Goal: Browse casually

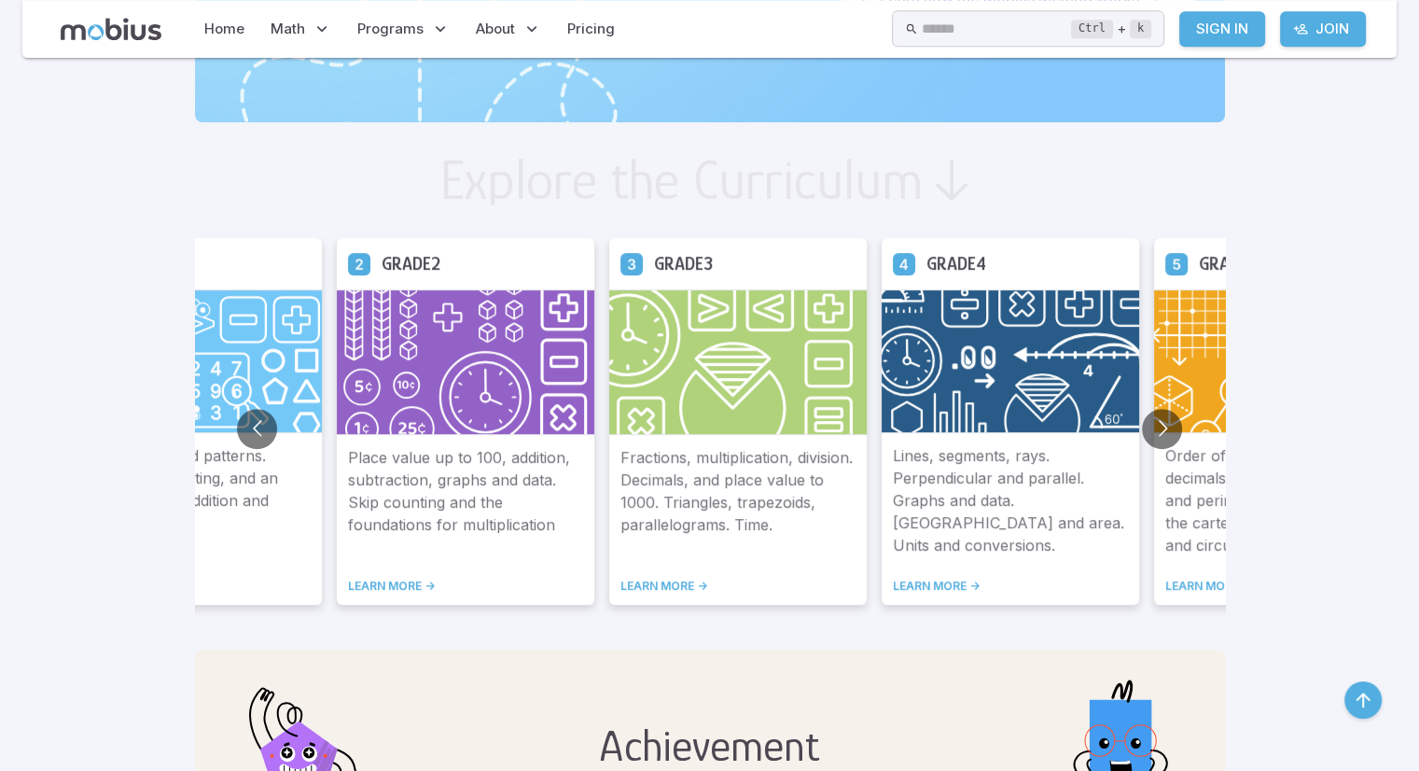
scroll to position [944, 0]
click at [1175, 434] on button "Go to next slide" at bounding box center [1162, 428] width 40 height 40
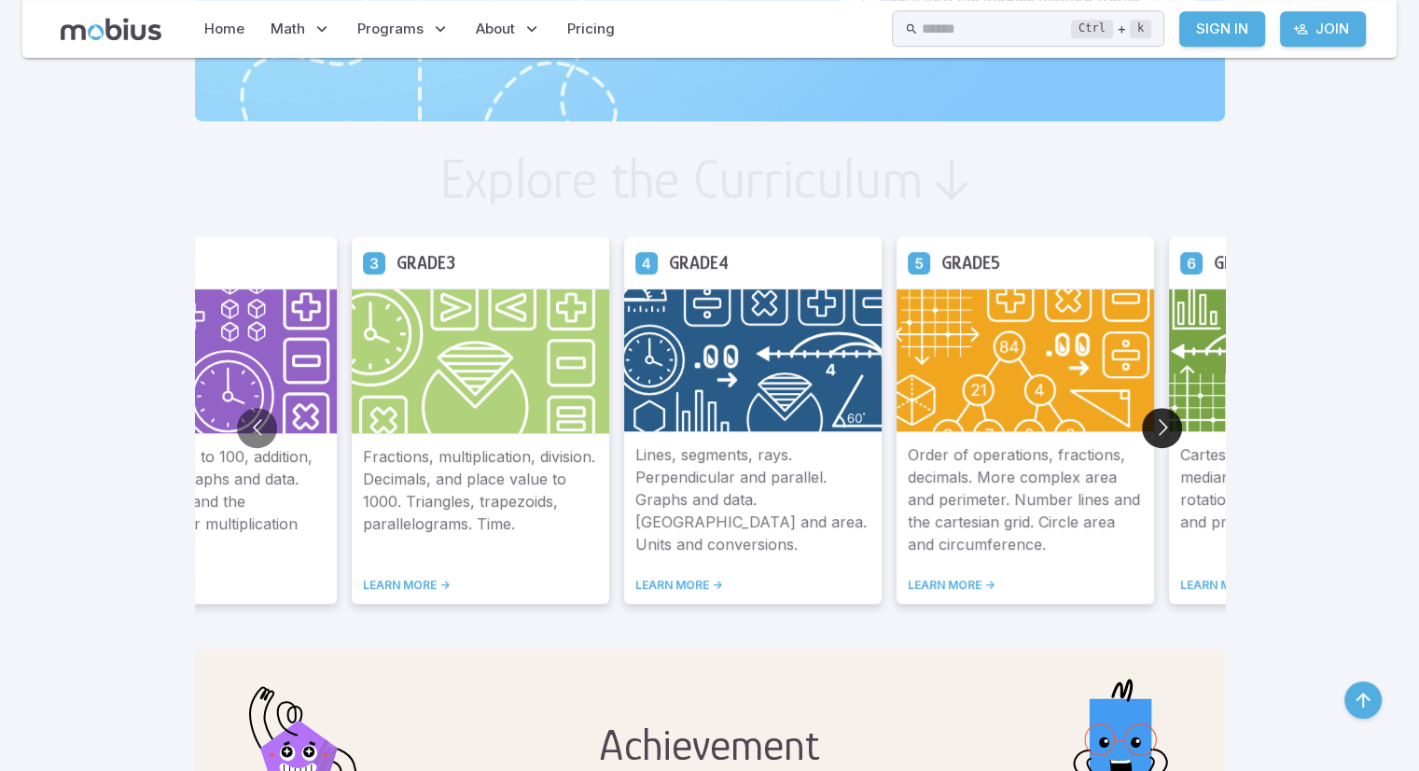
click at [1167, 423] on button "Go to next slide" at bounding box center [1162, 428] width 40 height 40
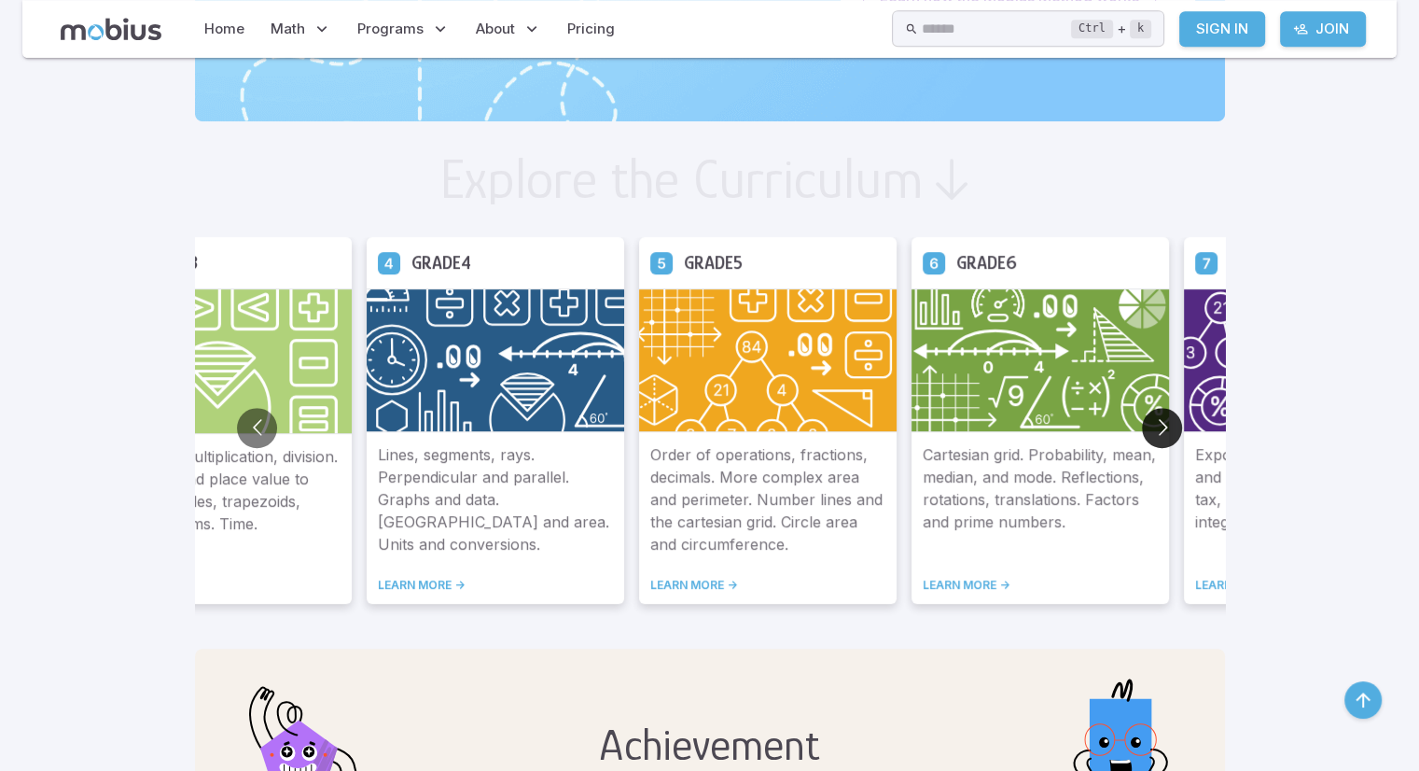
click at [1167, 423] on button "Go to next slide" at bounding box center [1162, 428] width 40 height 40
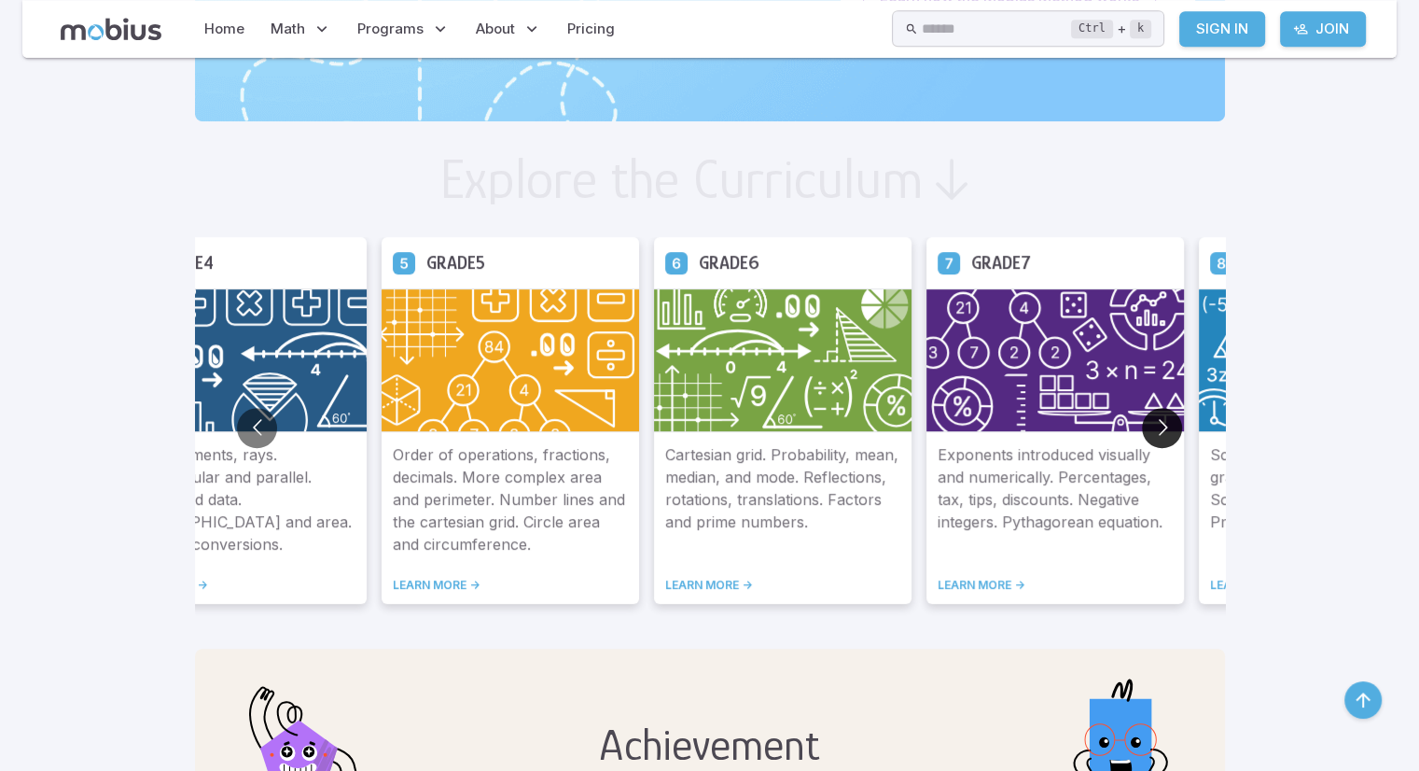
click at [1167, 423] on button "Go to next slide" at bounding box center [1162, 428] width 40 height 40
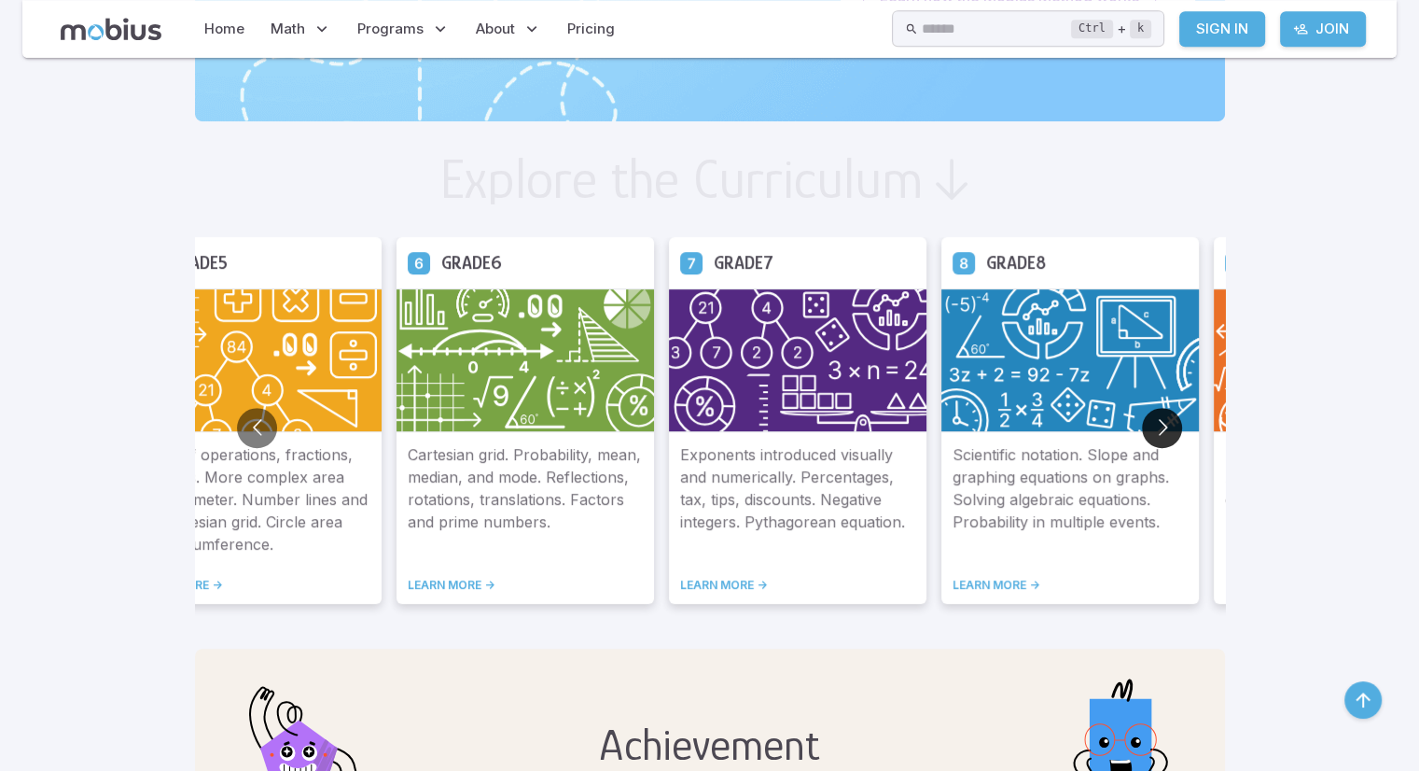
click at [1167, 423] on button "Go to next slide" at bounding box center [1162, 428] width 40 height 40
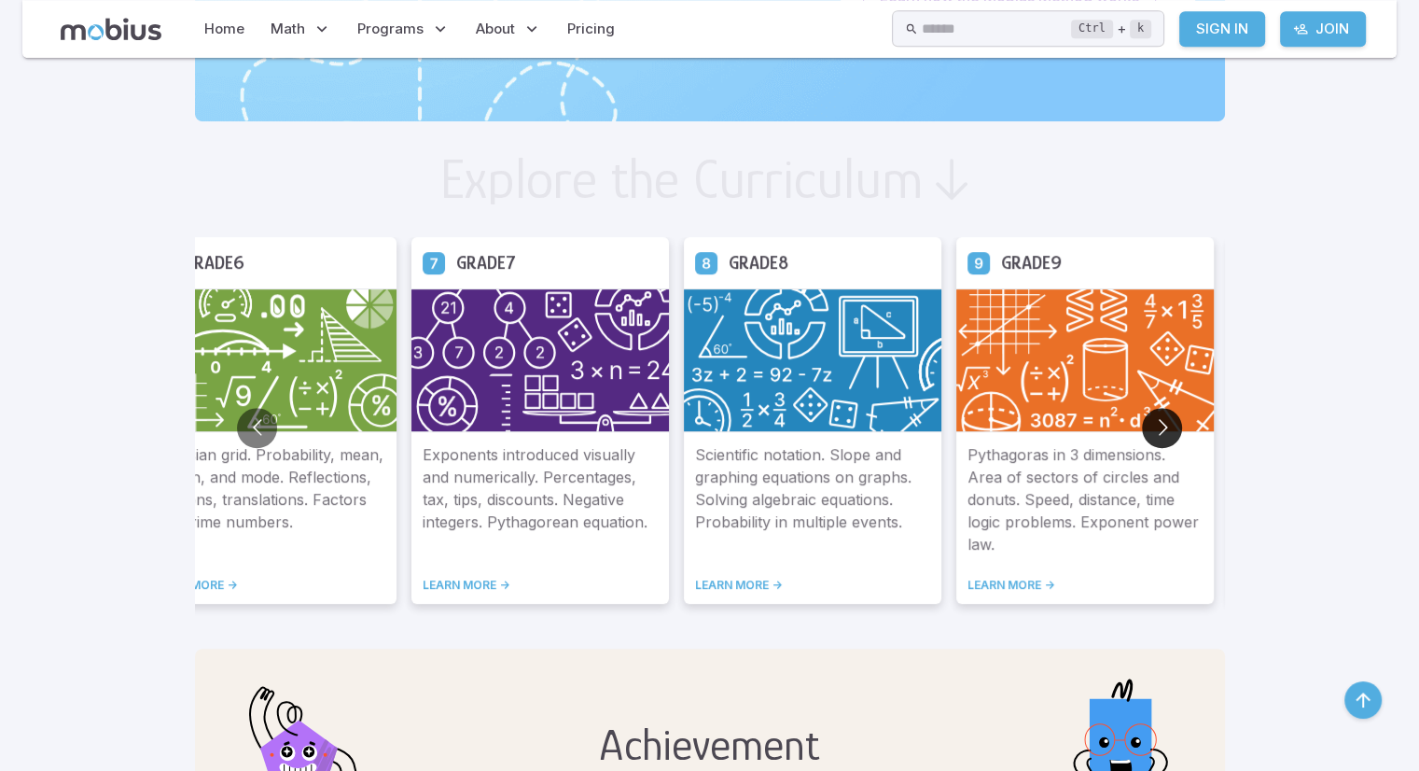
click at [1167, 423] on button "Go to next slide" at bounding box center [1162, 428] width 40 height 40
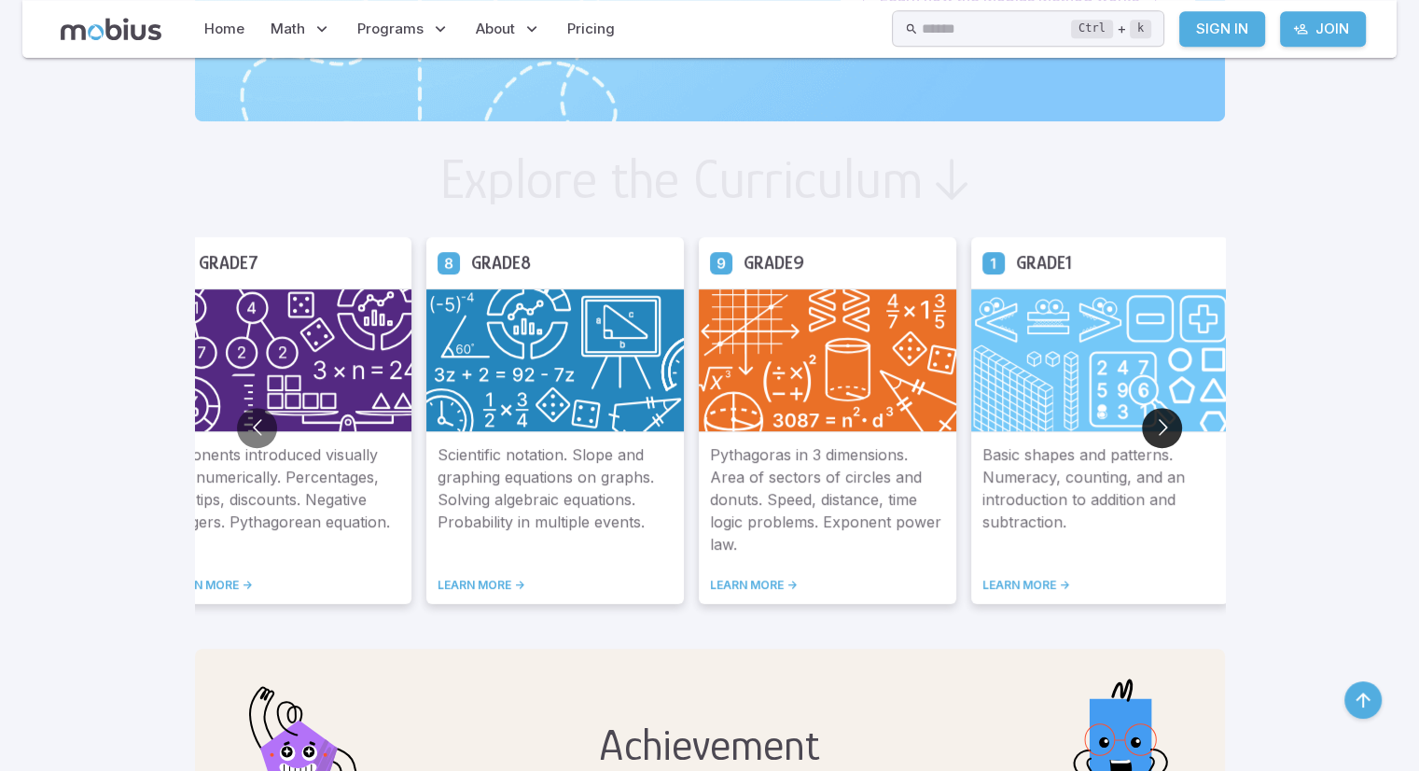
click at [1167, 423] on button "Go to next slide" at bounding box center [1162, 428] width 40 height 40
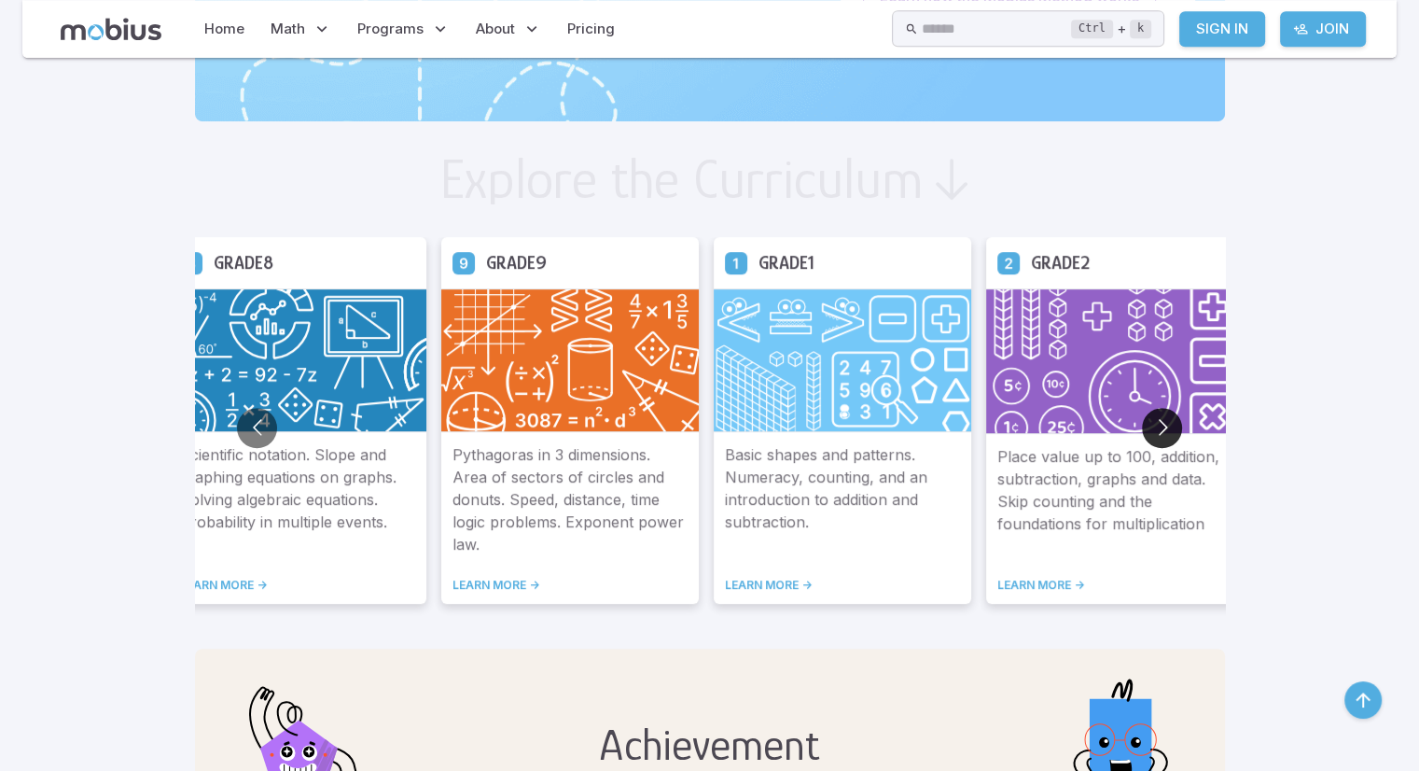
click at [1167, 423] on button "Go to next slide" at bounding box center [1162, 428] width 40 height 40
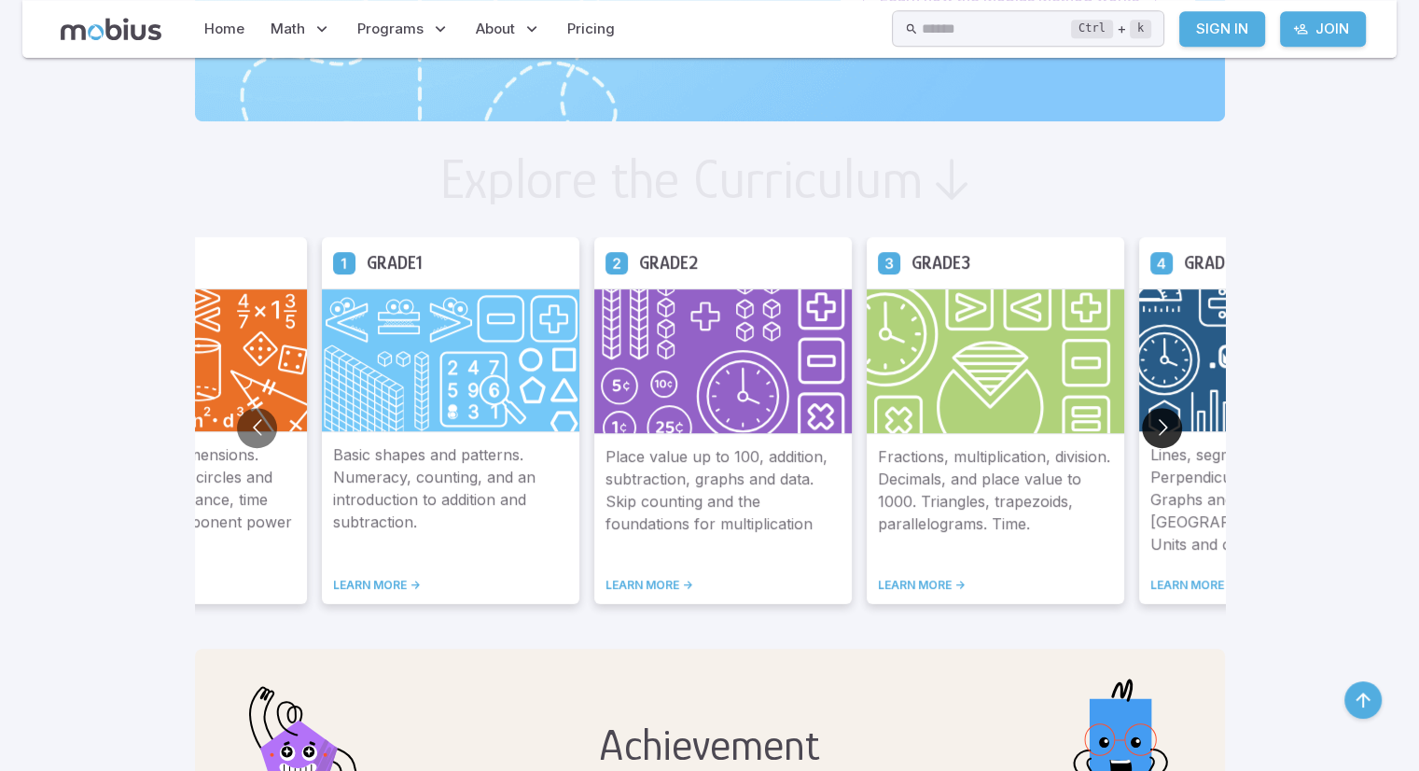
click at [1167, 423] on button "Go to next slide" at bounding box center [1162, 428] width 40 height 40
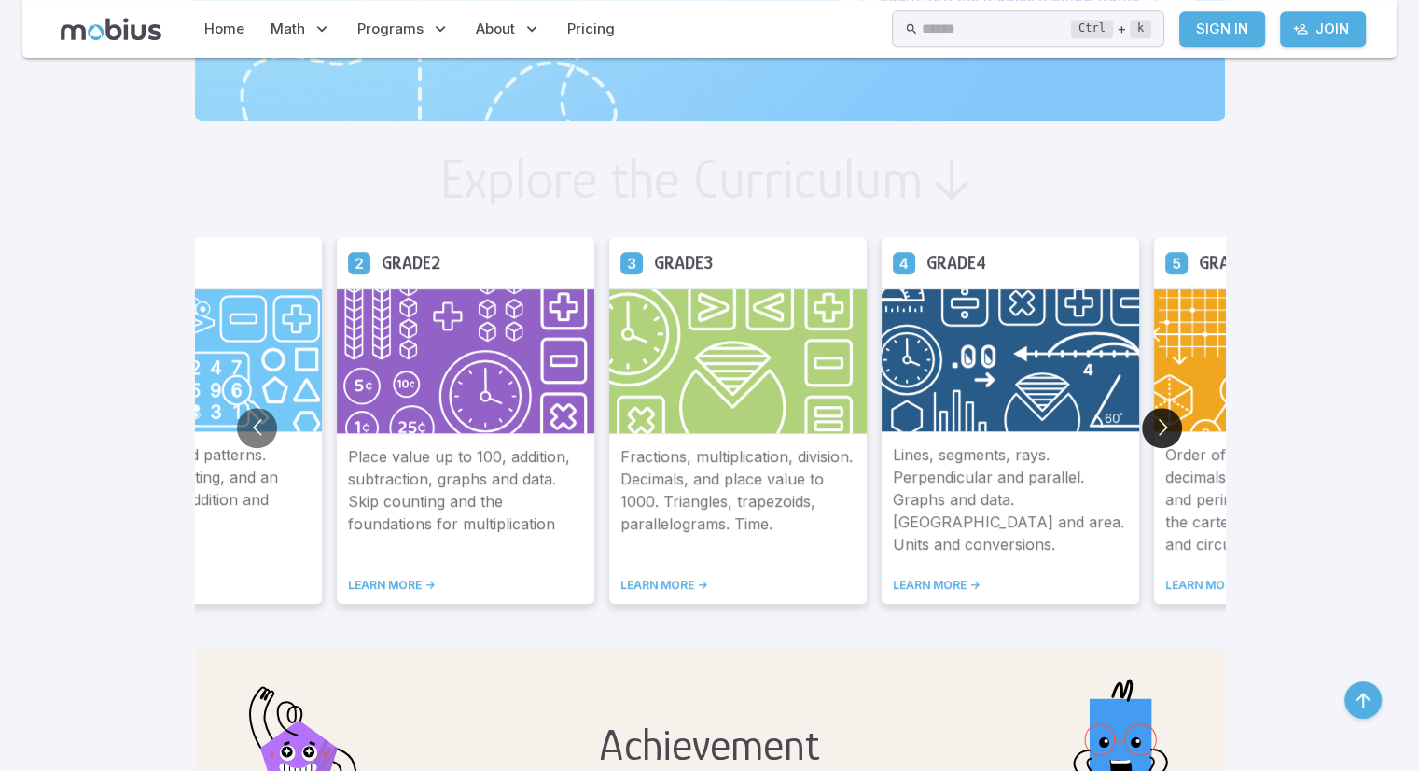
click at [1167, 423] on button "Go to next slide" at bounding box center [1162, 428] width 40 height 40
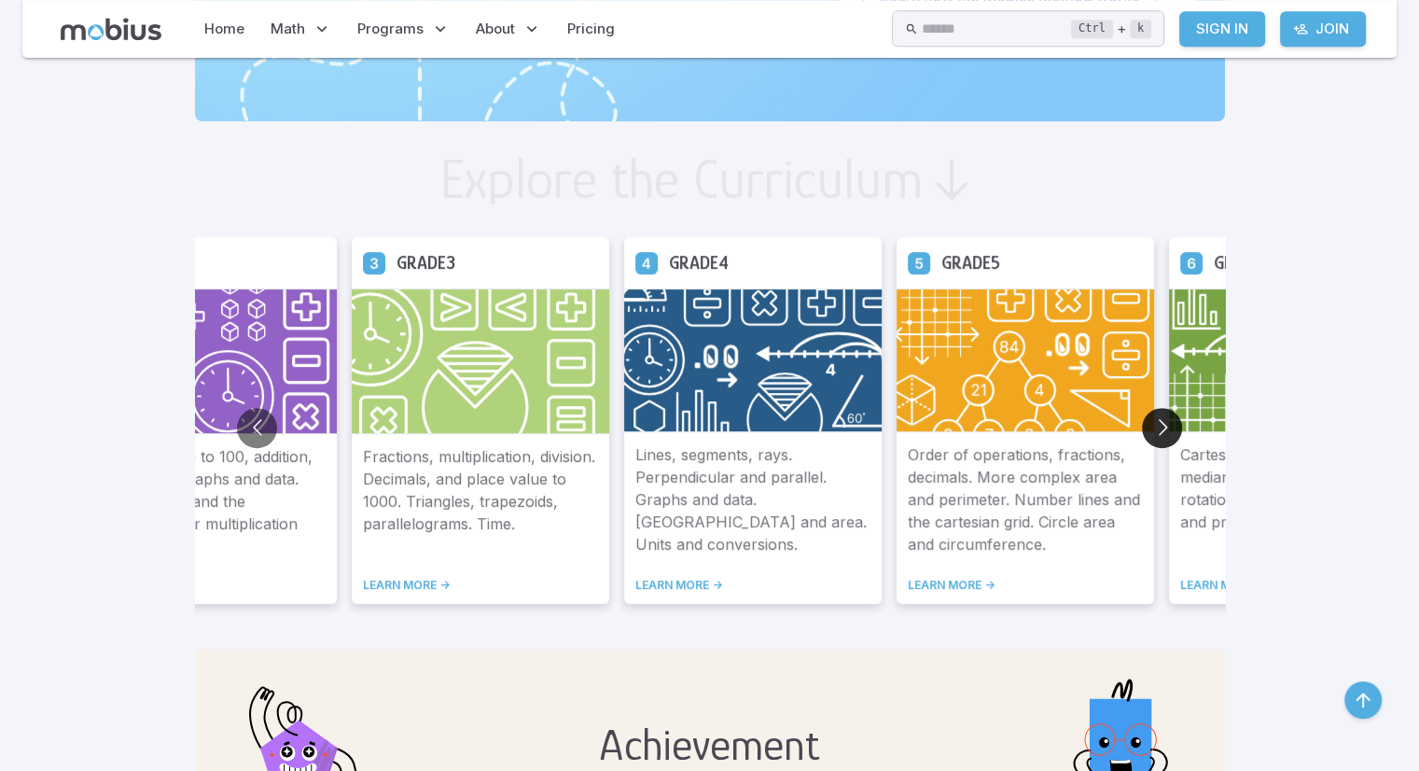
click at [1167, 423] on button "Go to next slide" at bounding box center [1162, 428] width 40 height 40
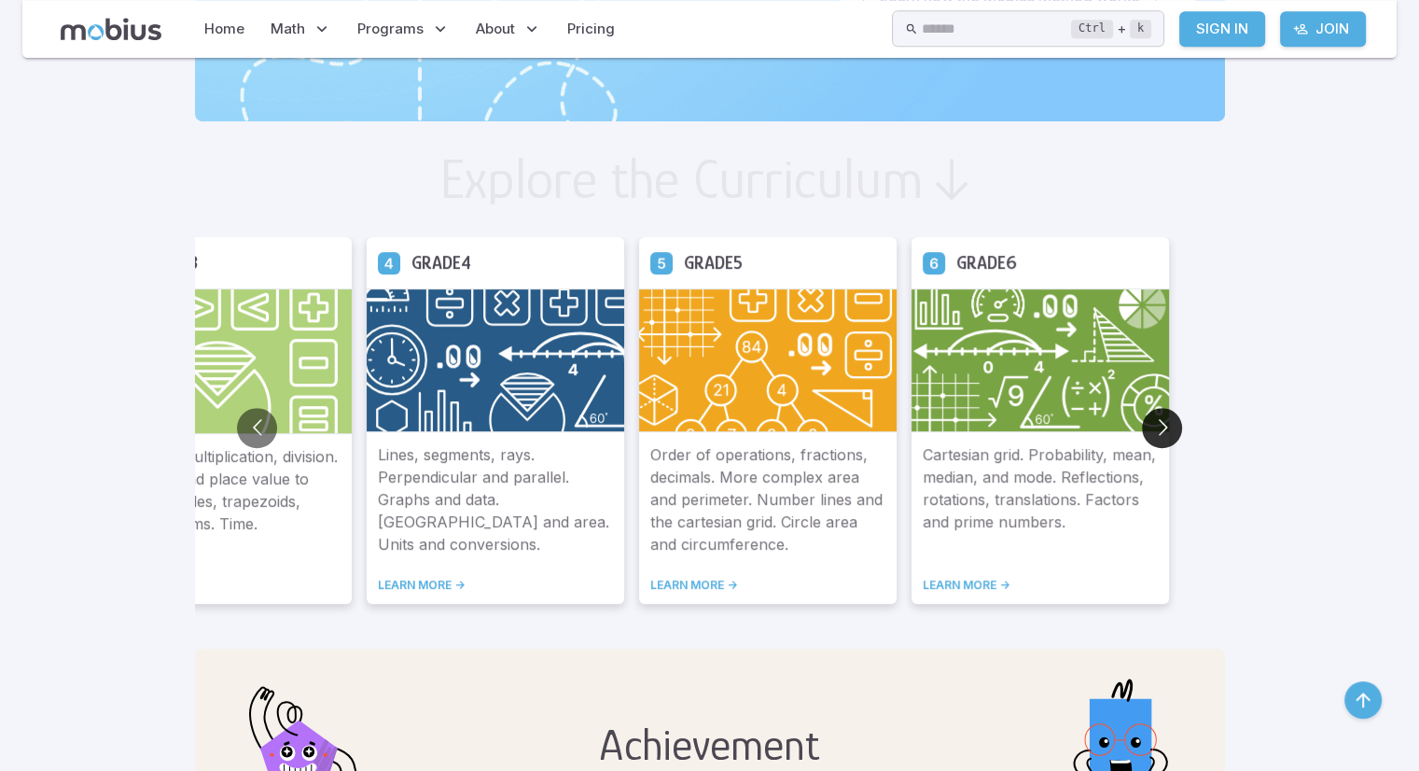
click at [1167, 423] on button "Go to next slide" at bounding box center [1162, 428] width 40 height 40
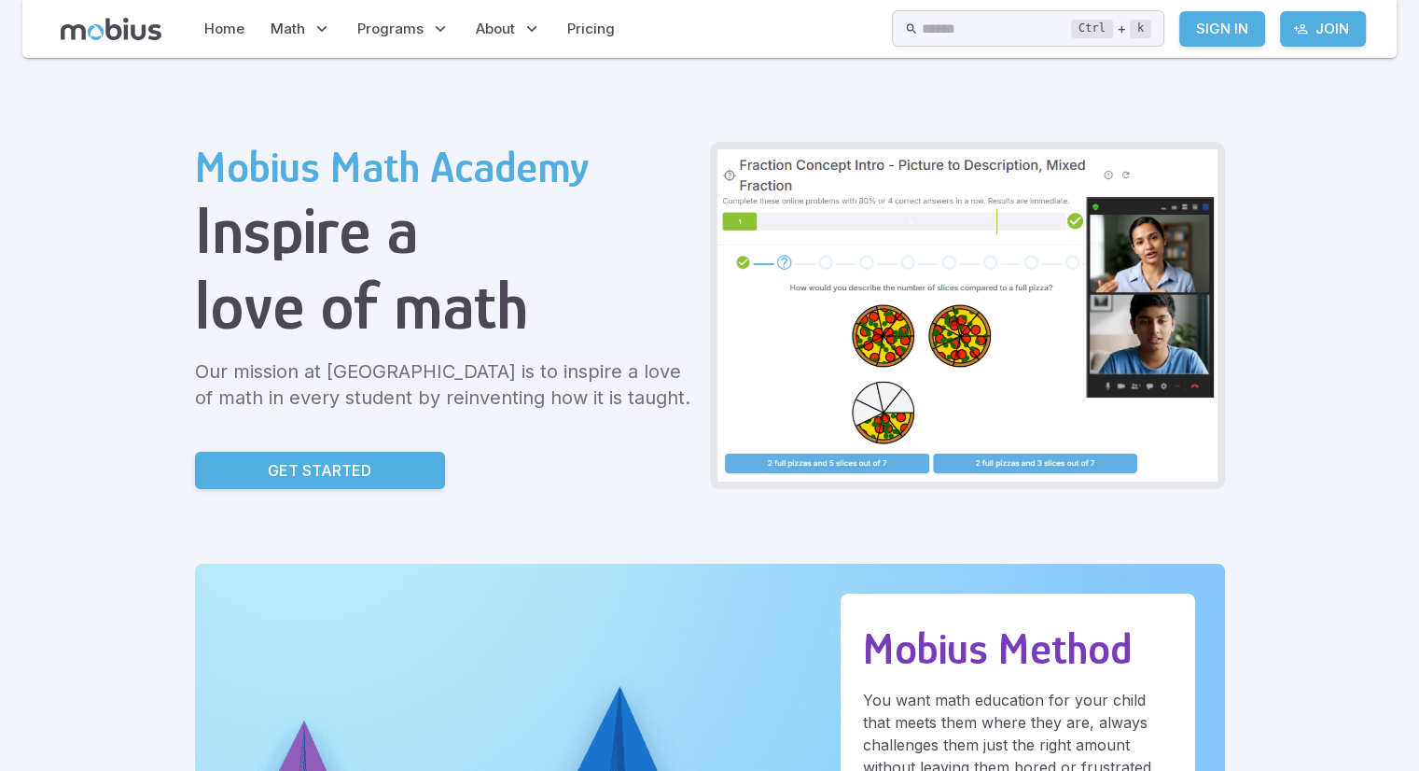
scroll to position [0, 0]
